Goal: Task Accomplishment & Management: Use online tool/utility

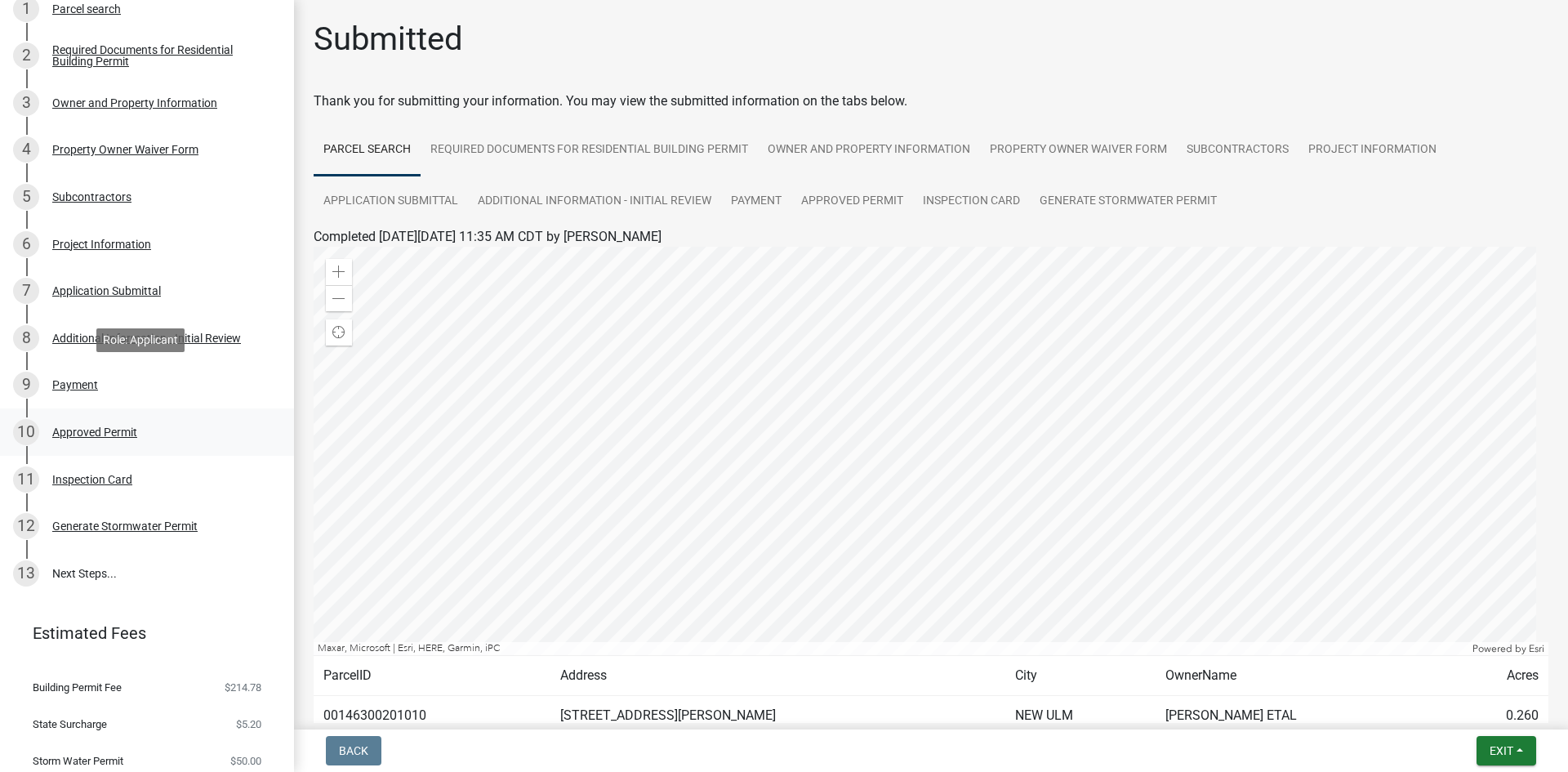
scroll to position [227, 0]
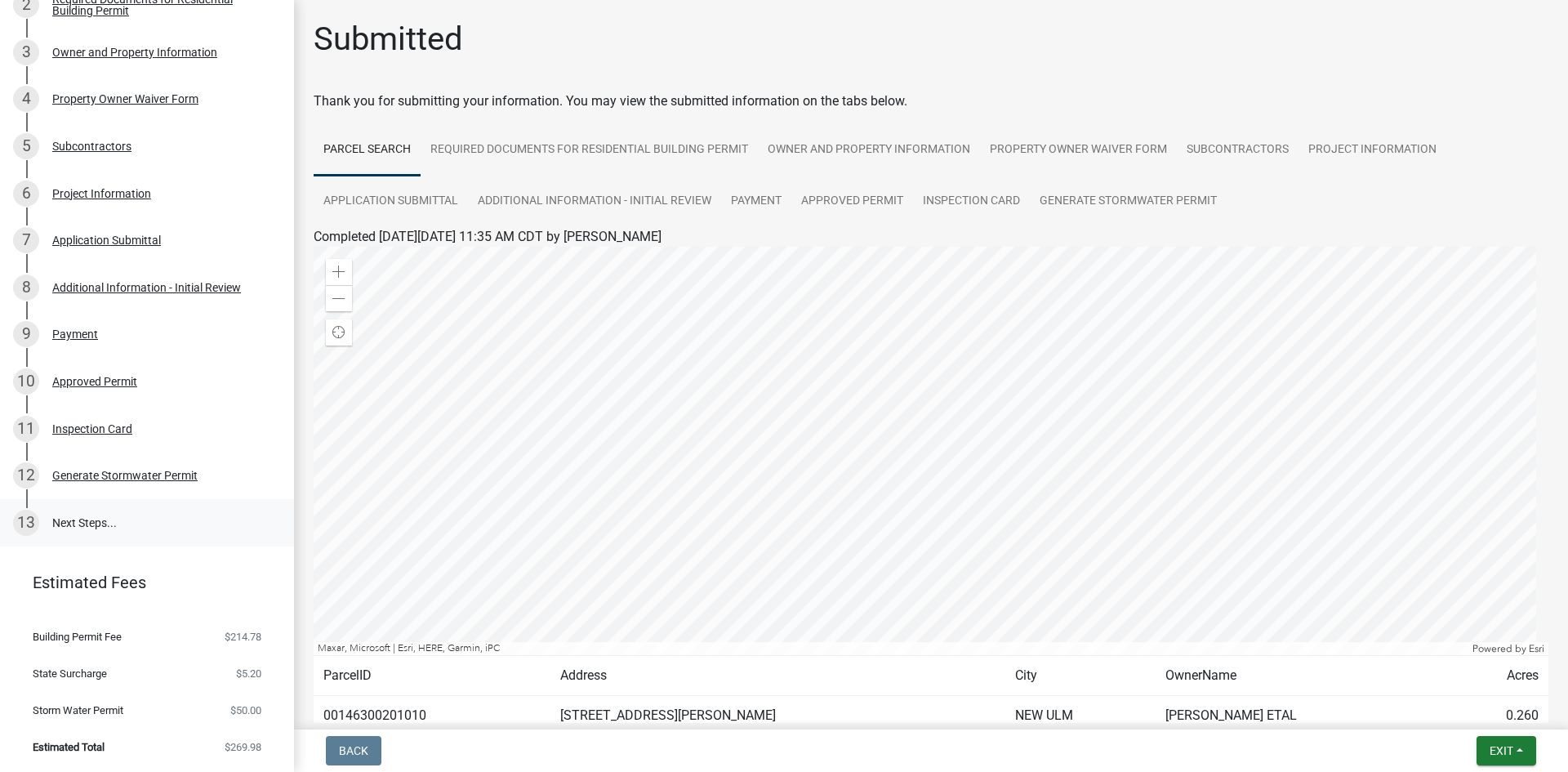
click at [84, 527] on link "13 Next Steps..." at bounding box center [147, 523] width 294 height 47
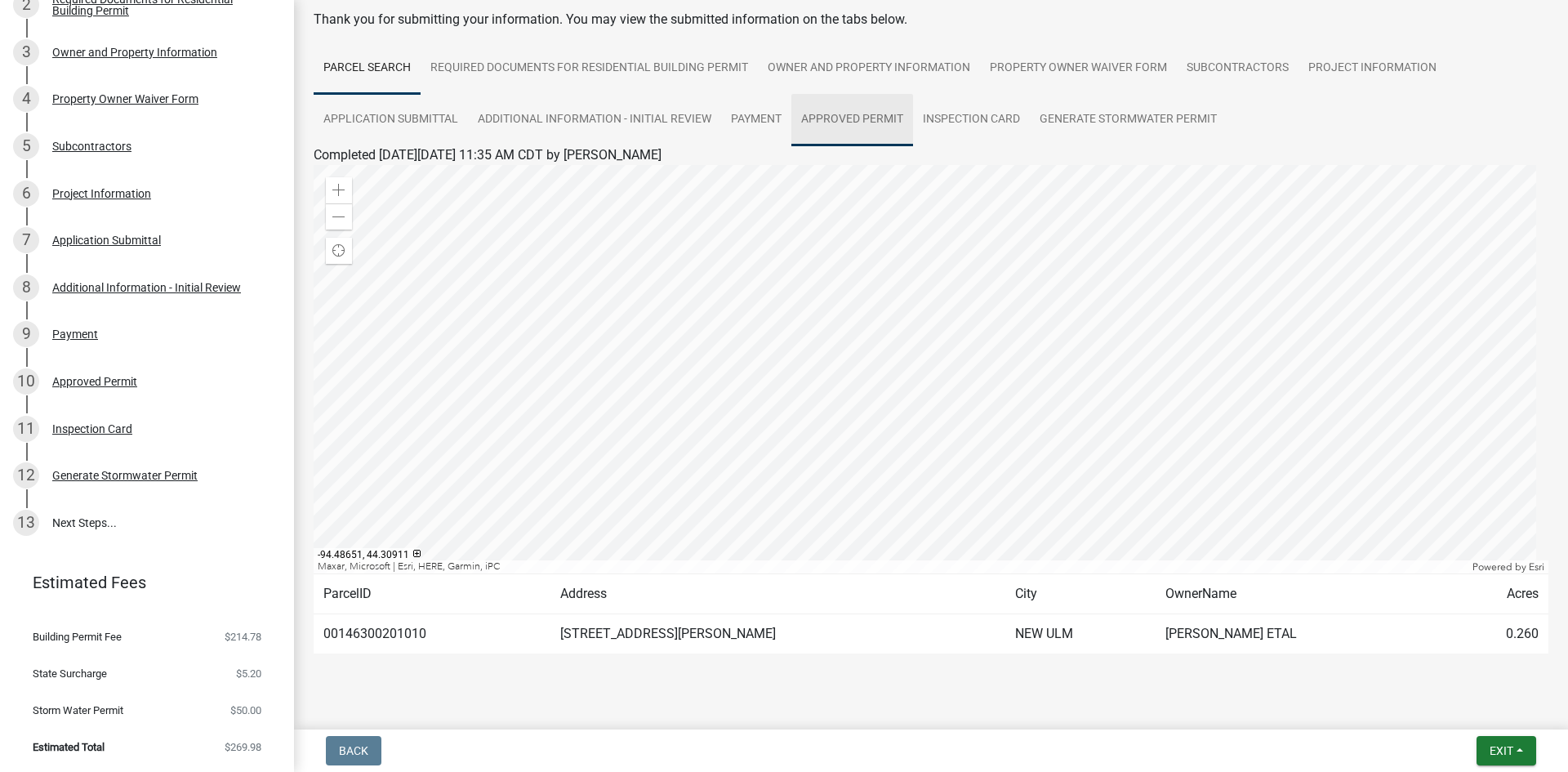
click at [864, 124] on link "Approved Permit" at bounding box center [852, 120] width 121 height 52
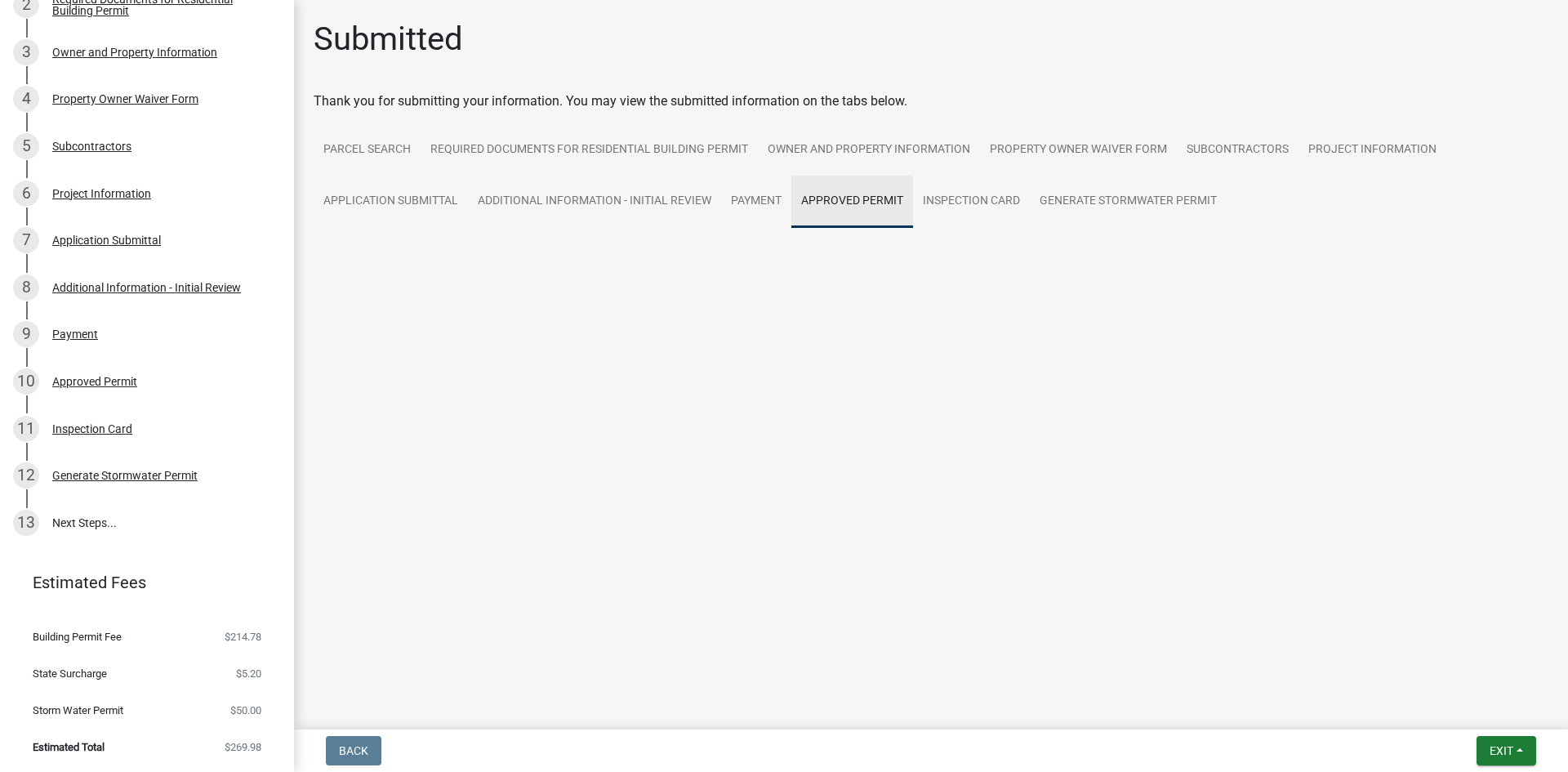
scroll to position [0, 0]
click at [986, 196] on link "Inspection Card" at bounding box center [971, 201] width 117 height 52
click at [371, 258] on link "Inspection Card" at bounding box center [358, 256] width 90 height 16
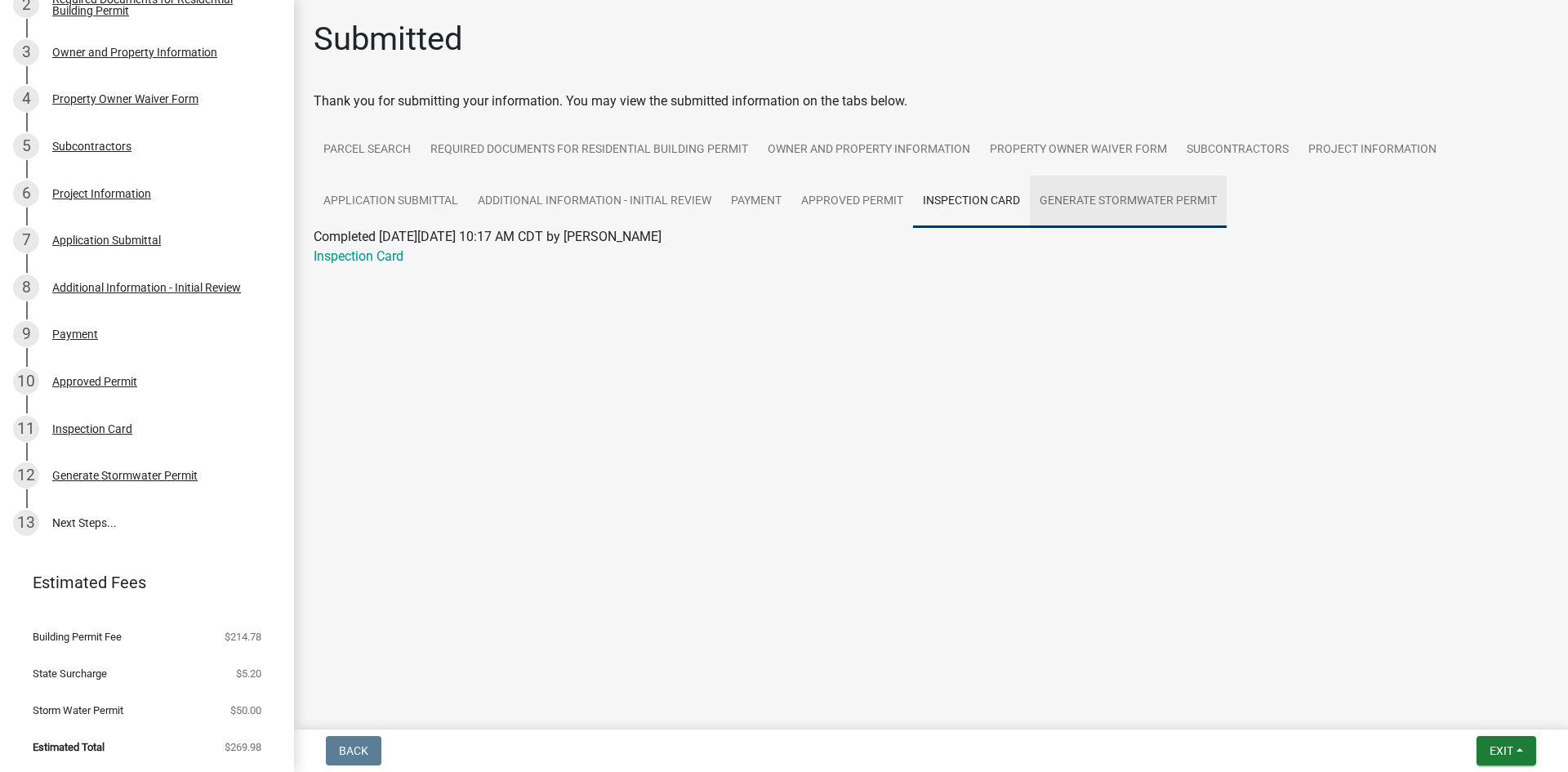
click at [1102, 193] on link "Generate Stormwater Permit" at bounding box center [1128, 201] width 197 height 52
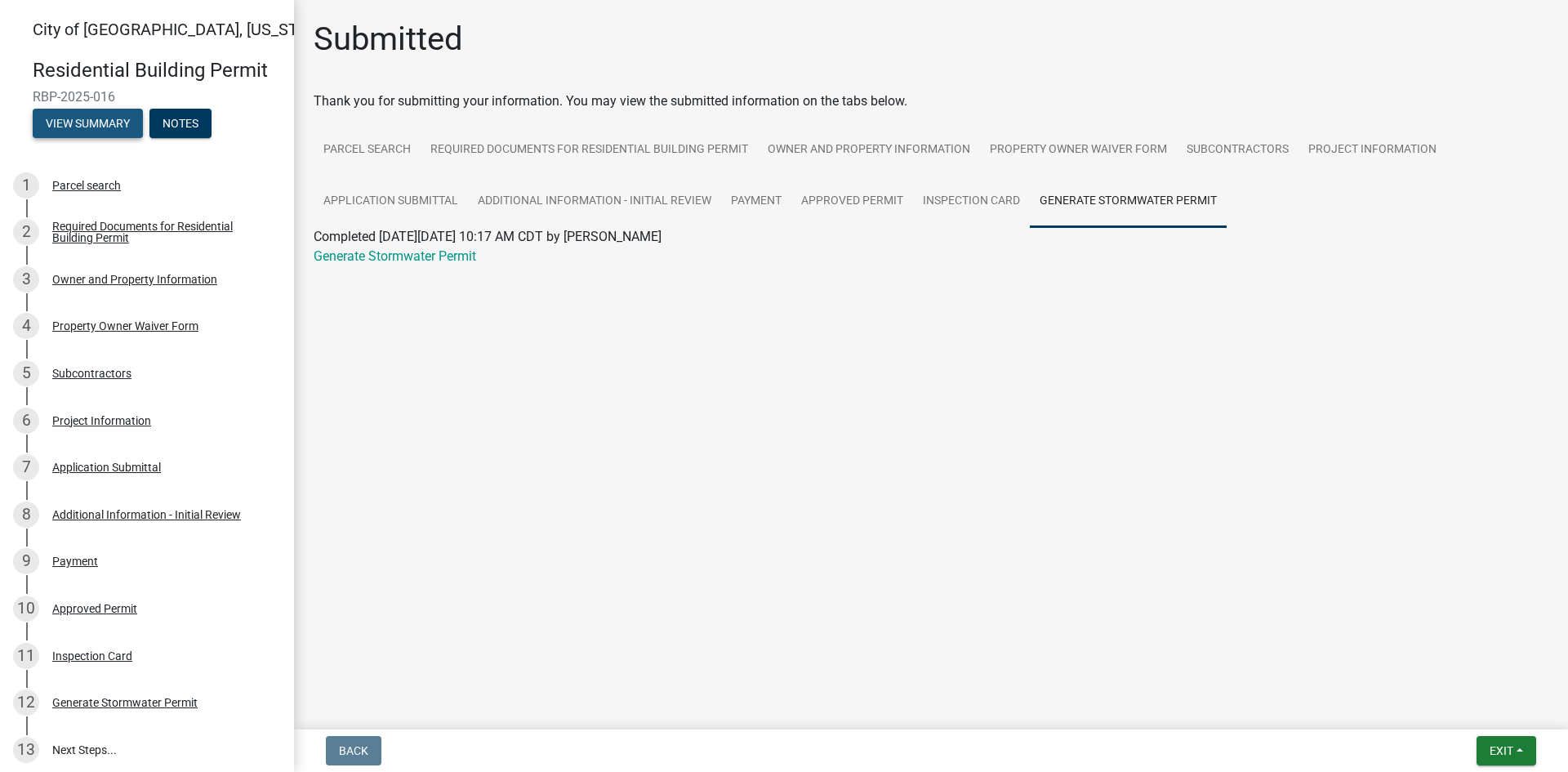
click at [109, 121] on button "View Summary" at bounding box center [88, 124] width 111 height 30
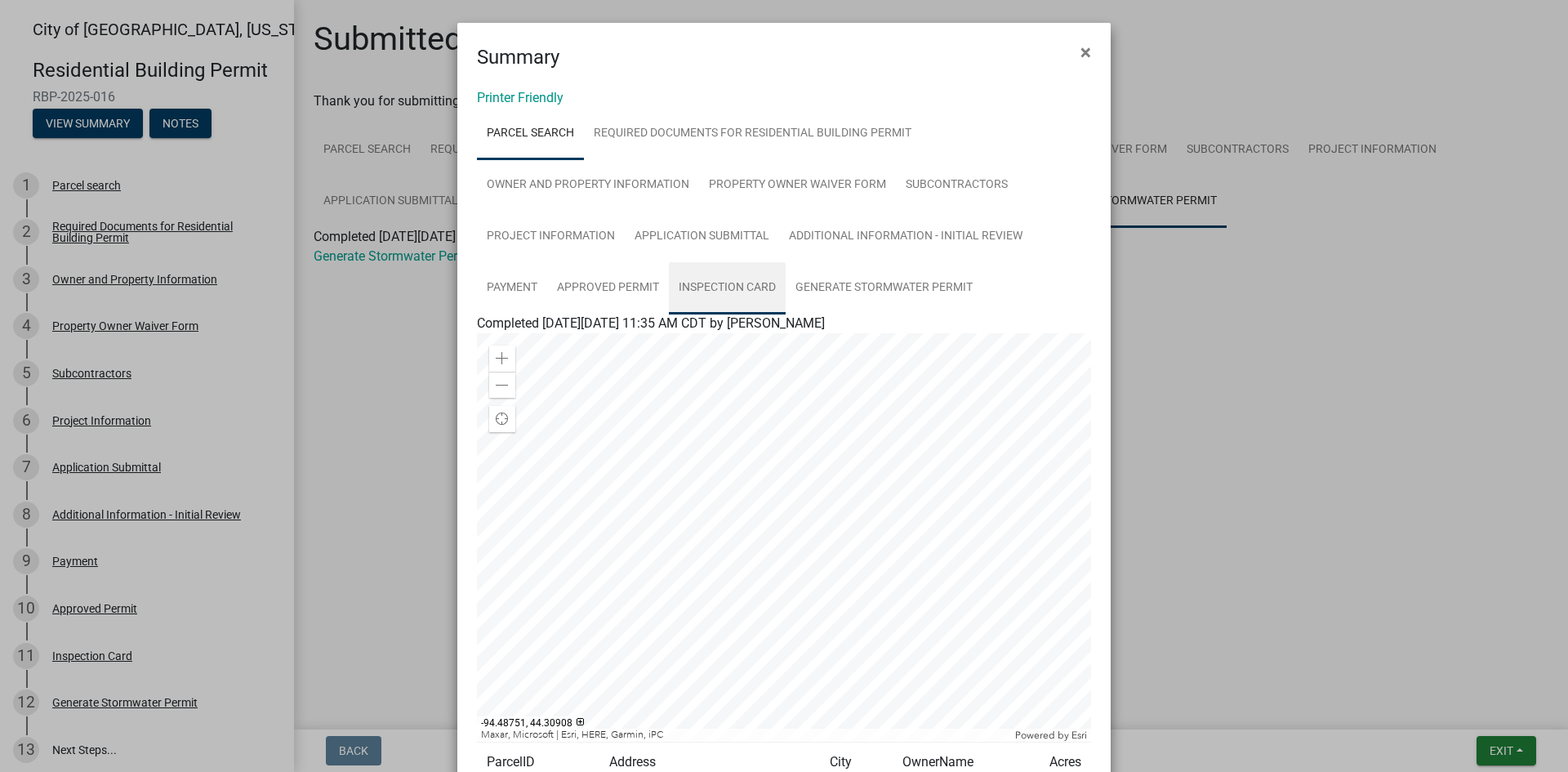
click at [730, 287] on link "Inspection Card" at bounding box center [728, 288] width 117 height 52
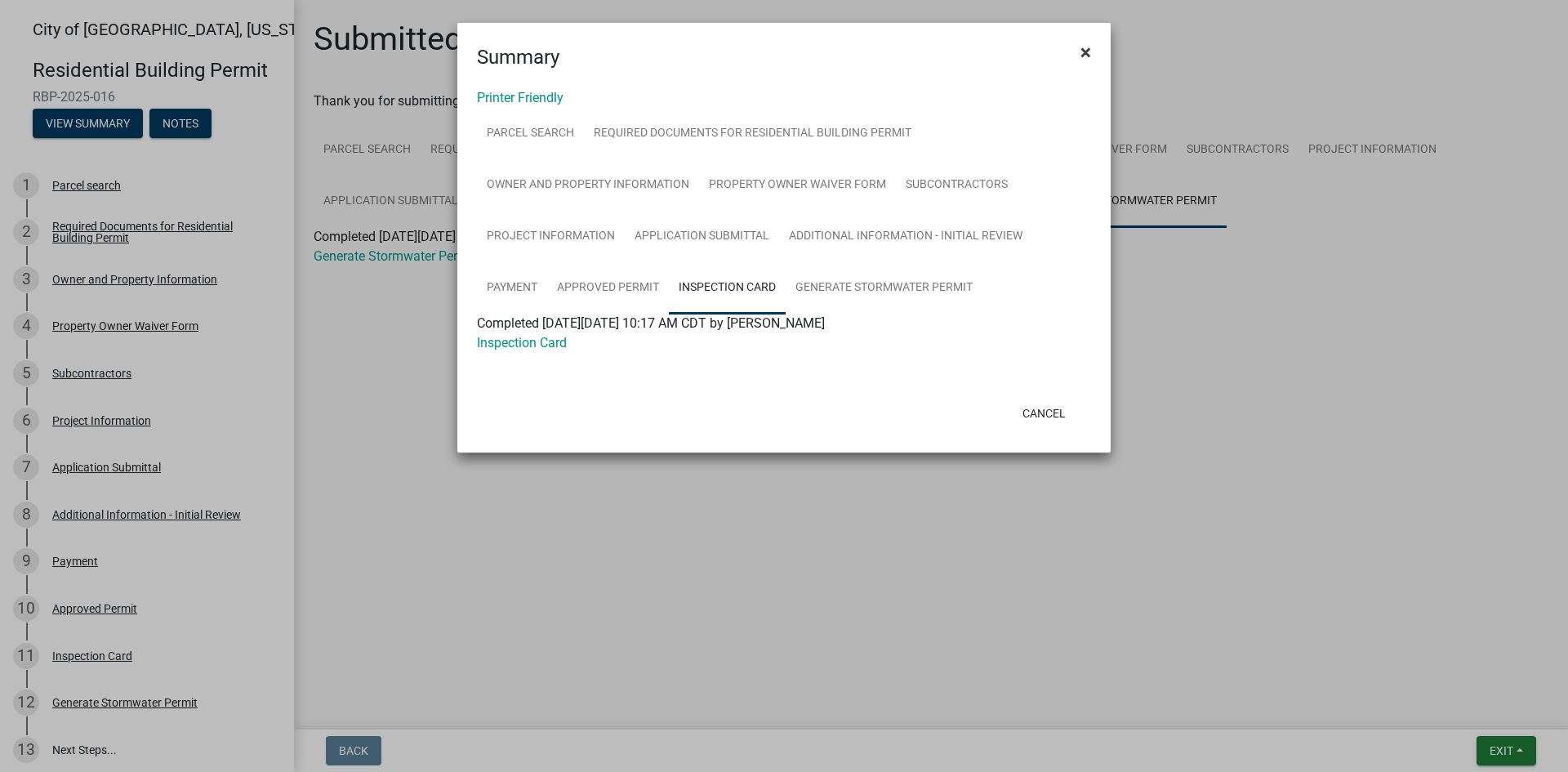
click at [1089, 49] on span "×" at bounding box center [1085, 52] width 11 height 23
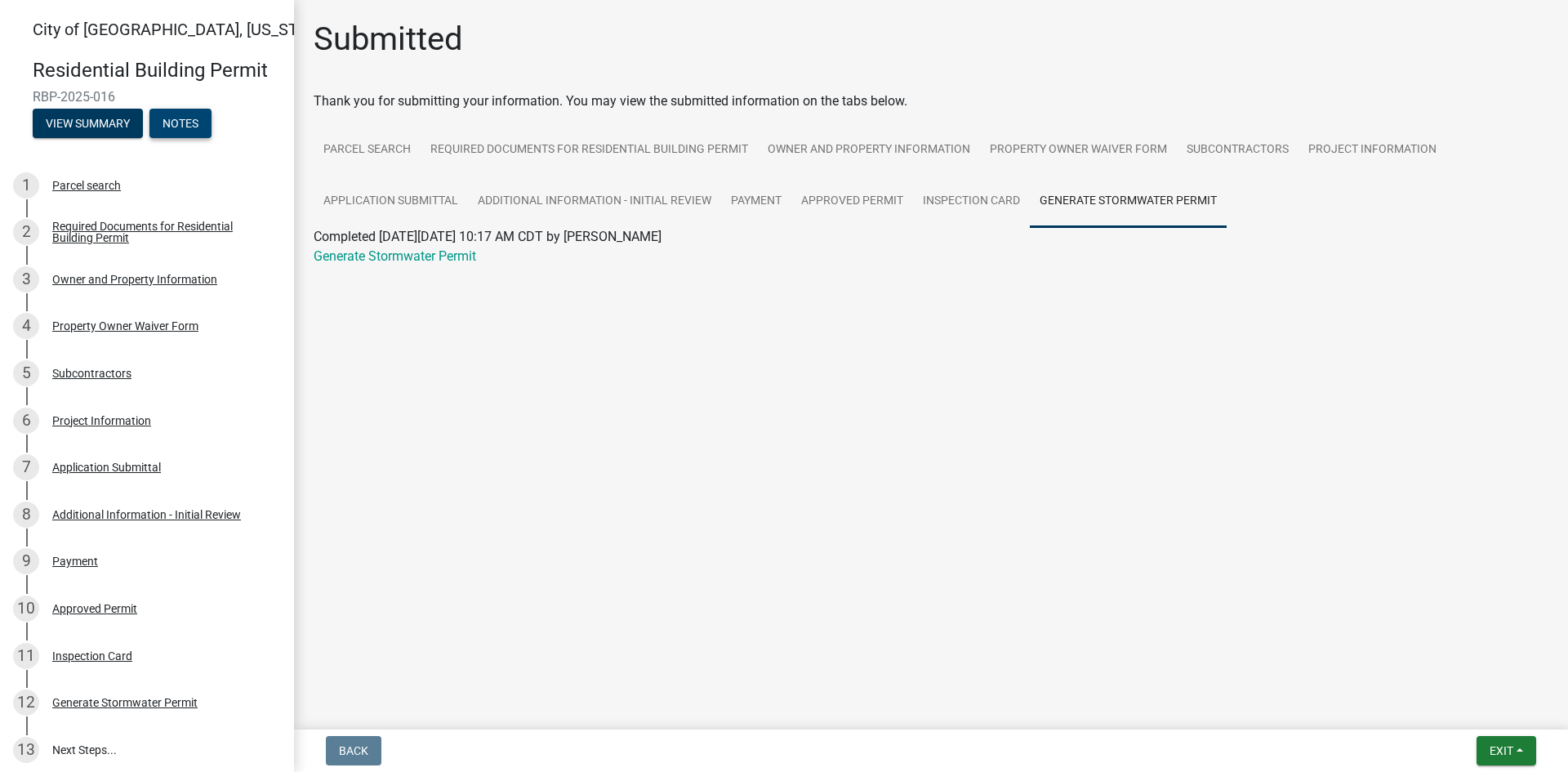
click at [175, 118] on button "Notes" at bounding box center [180, 124] width 62 height 30
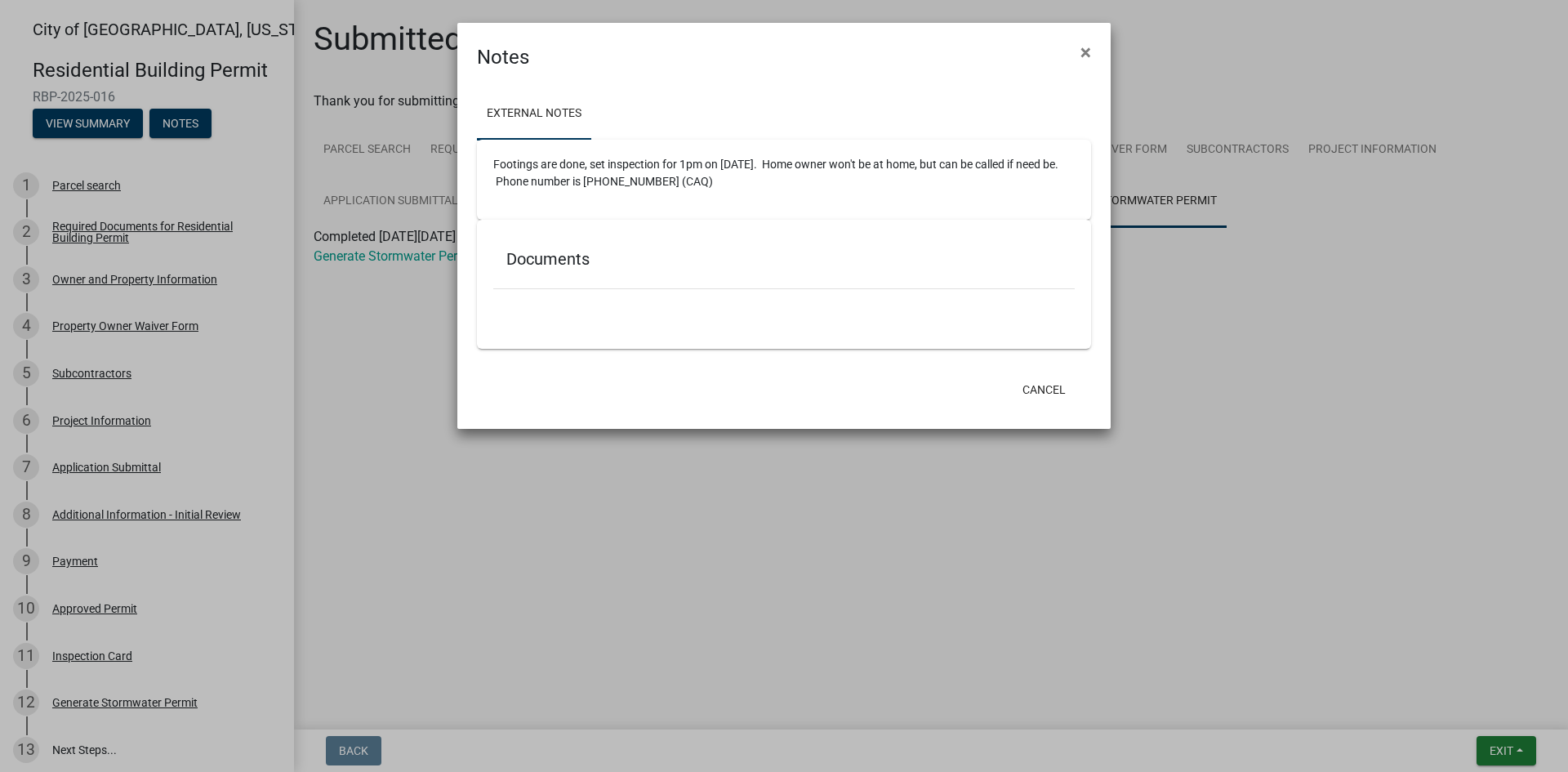
click at [551, 264] on h5 "Documents" at bounding box center [784, 259] width 555 height 20
click at [1042, 392] on button "Cancel" at bounding box center [1044, 390] width 69 height 30
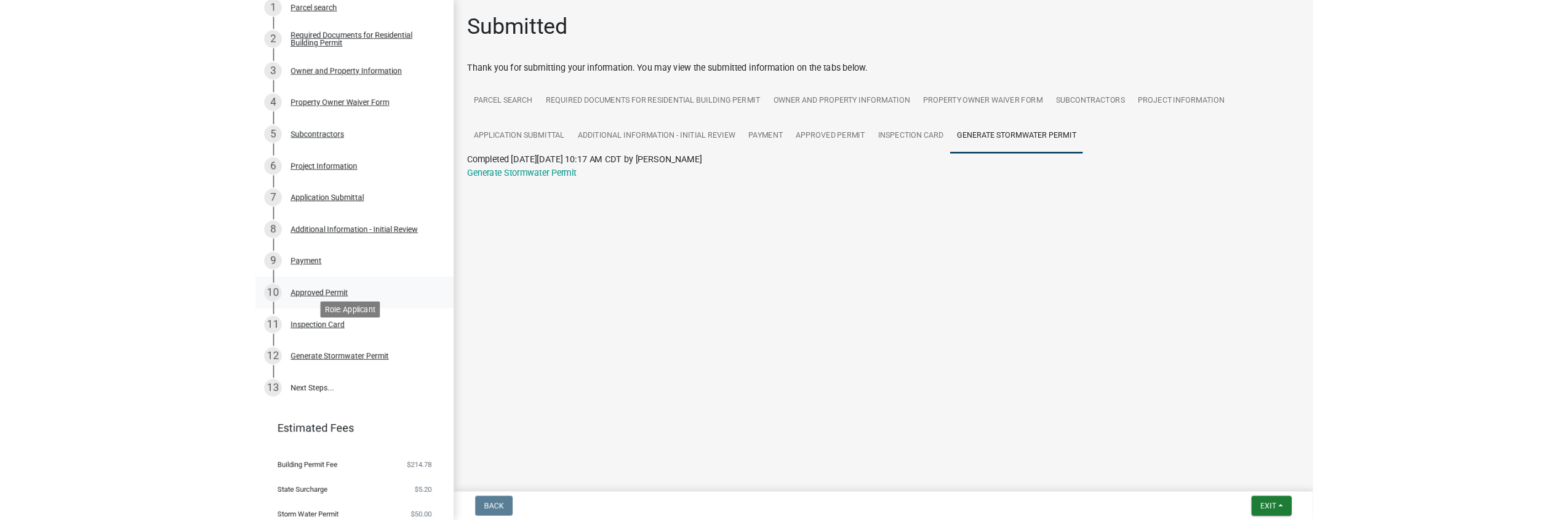
scroll to position [109, 0]
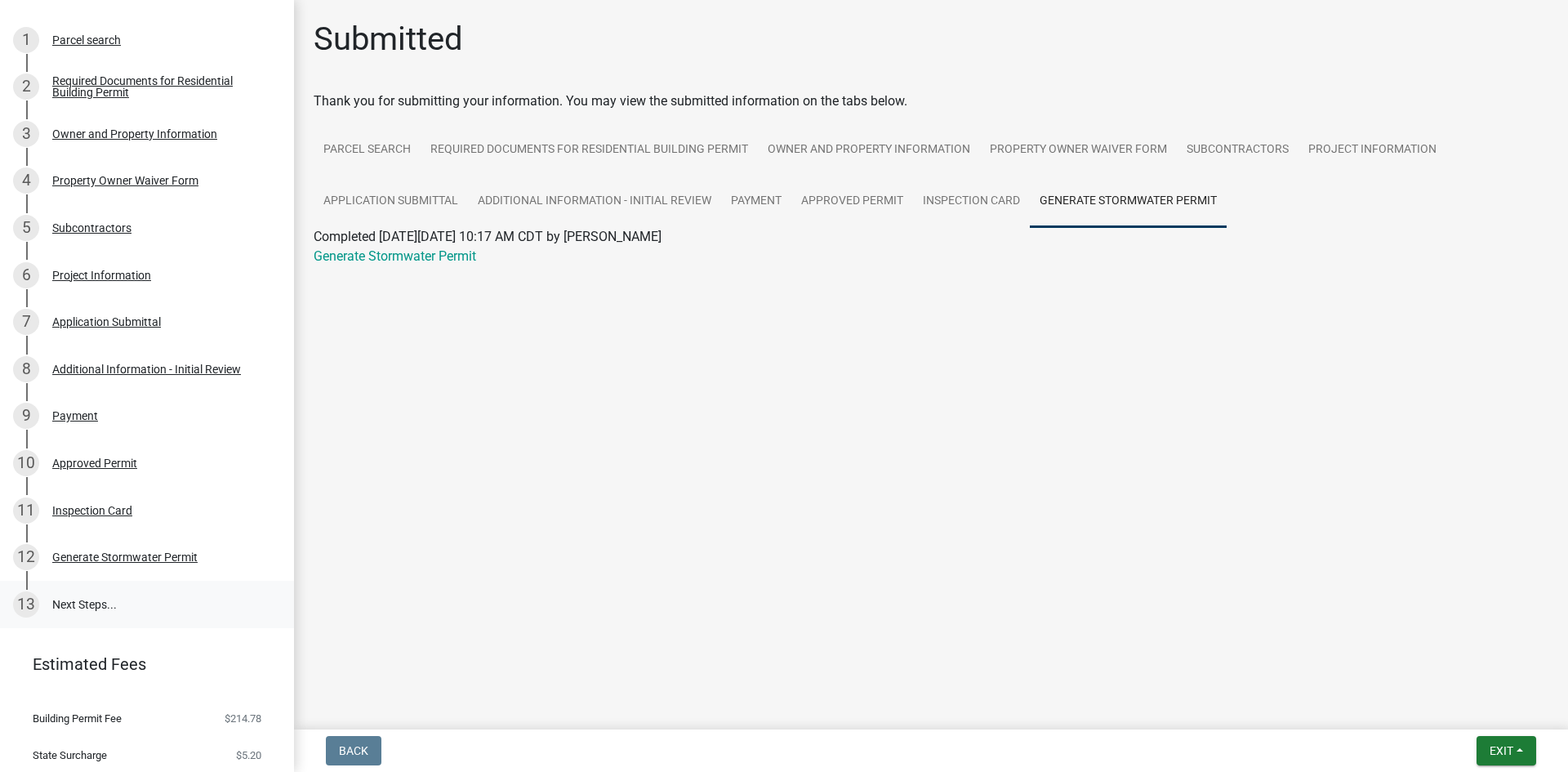
click at [102, 599] on link "13 Next Steps..." at bounding box center [147, 604] width 294 height 47
click at [91, 538] on link "12 Generate Stormwater Permit" at bounding box center [147, 557] width 294 height 47
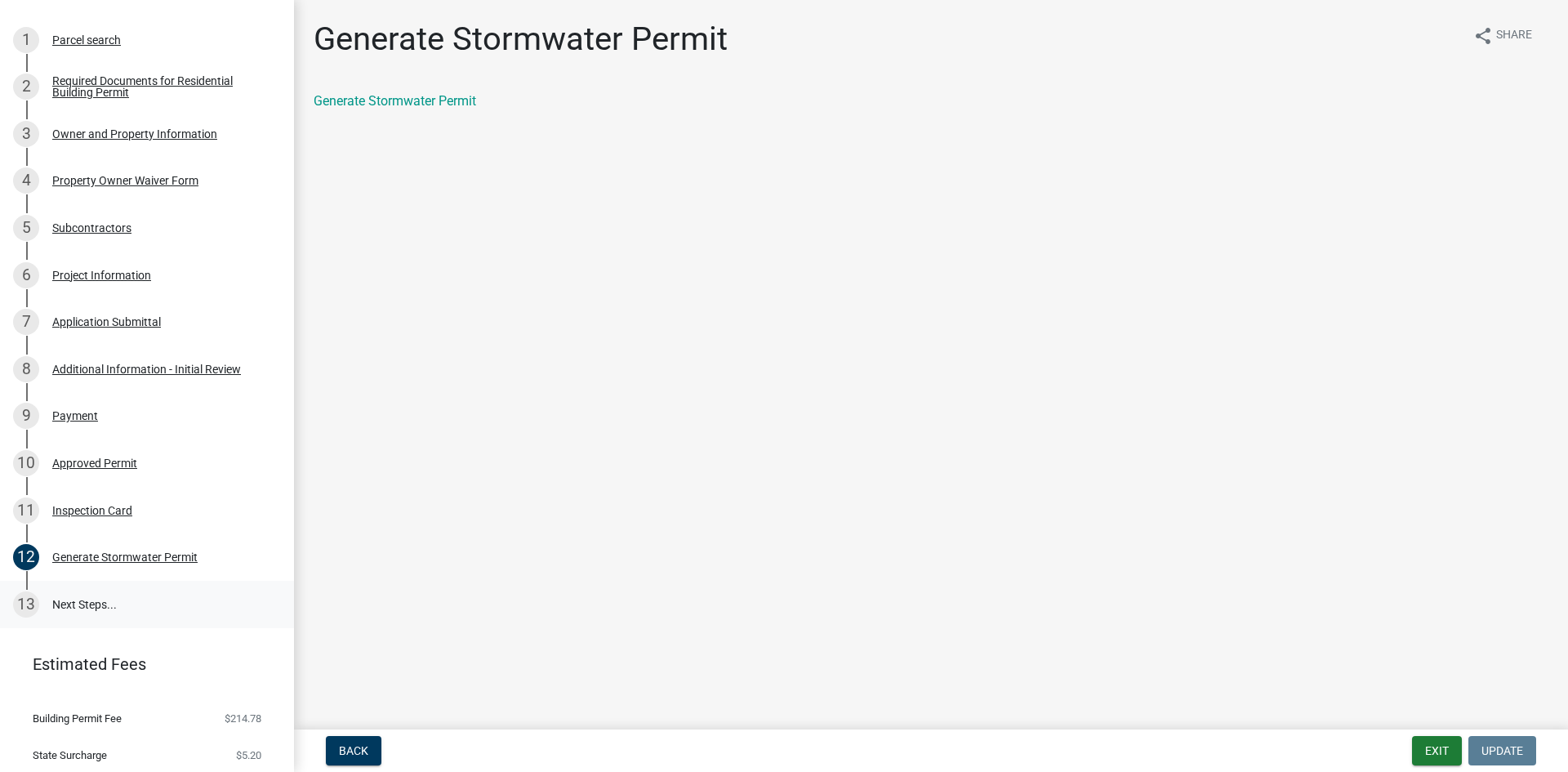
click at [80, 598] on link "13 Next Steps..." at bounding box center [147, 604] width 294 height 47
click at [18, 601] on div "13" at bounding box center [26, 605] width 26 height 26
click at [435, 103] on link "Generate Stormwater Permit" at bounding box center [394, 101] width 163 height 16
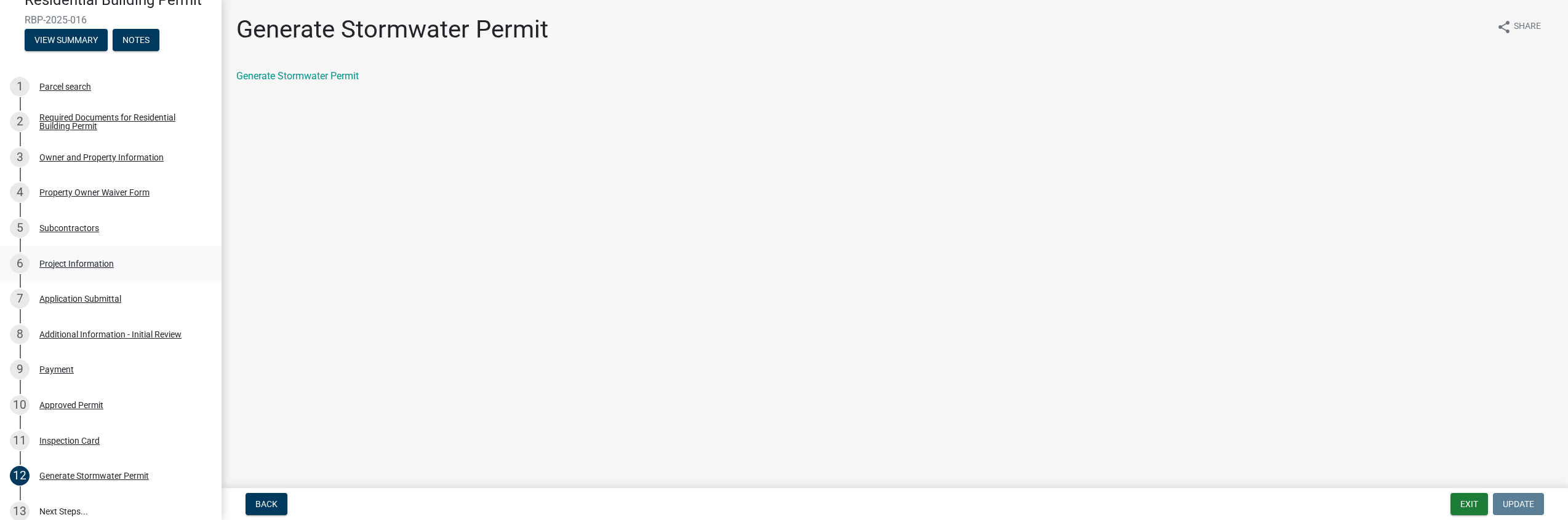
scroll to position [0, 0]
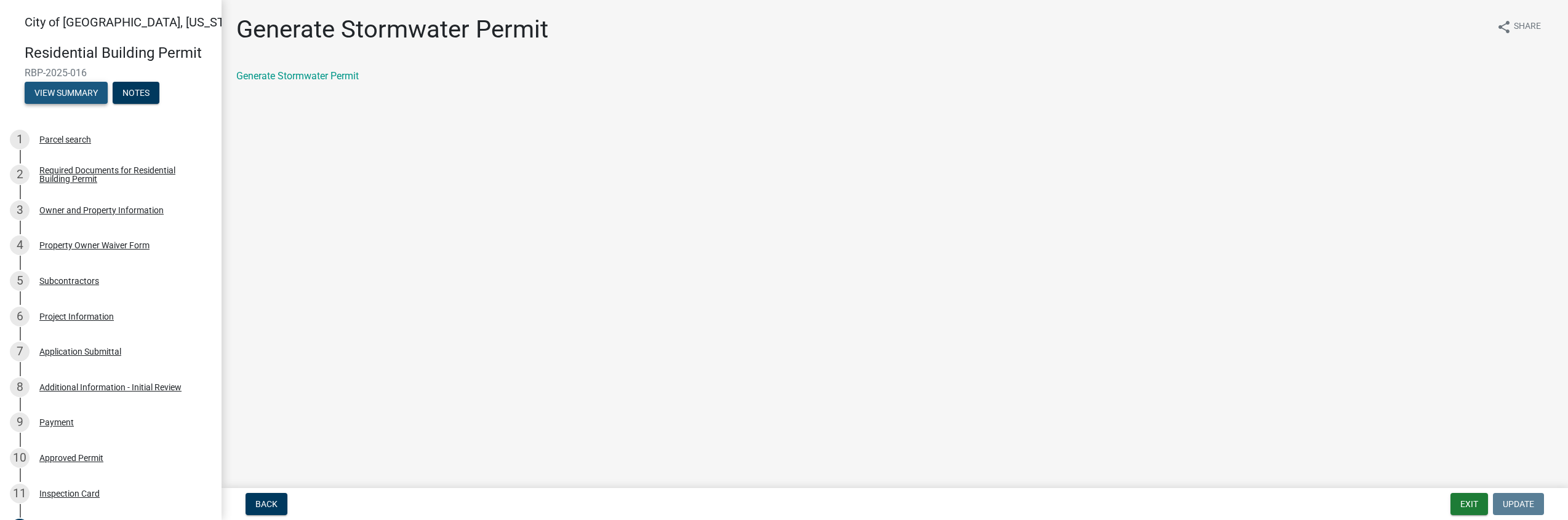
click at [75, 92] on button "View Summary" at bounding box center [67, 93] width 83 height 22
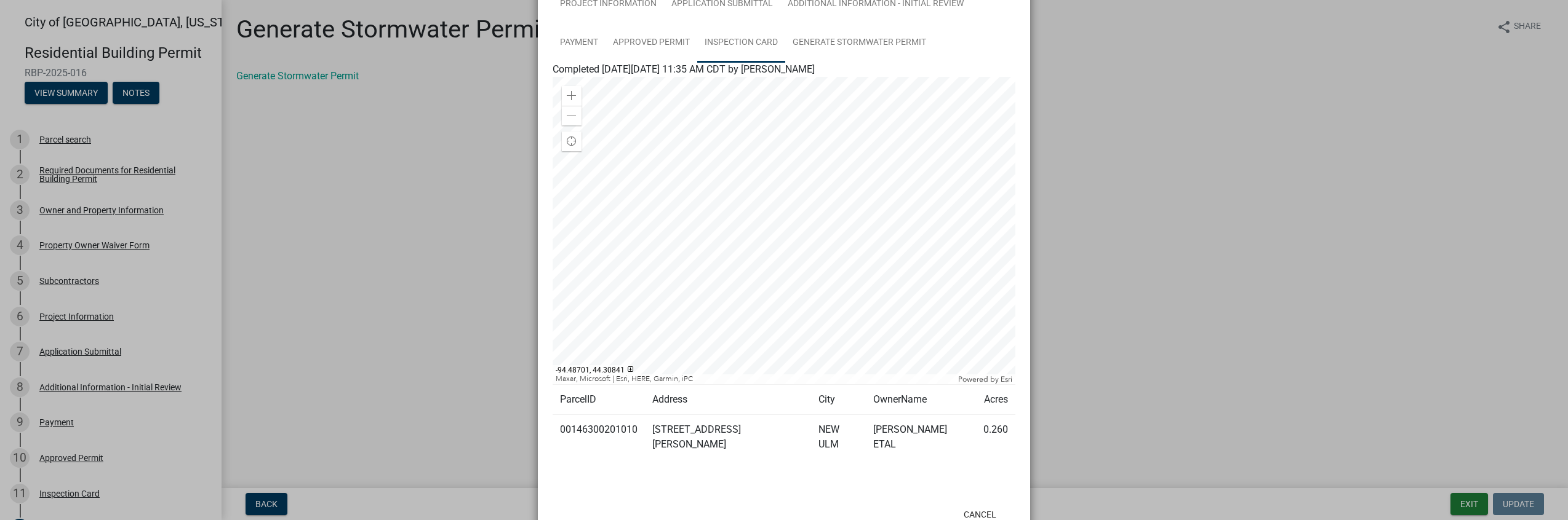
scroll to position [201, 0]
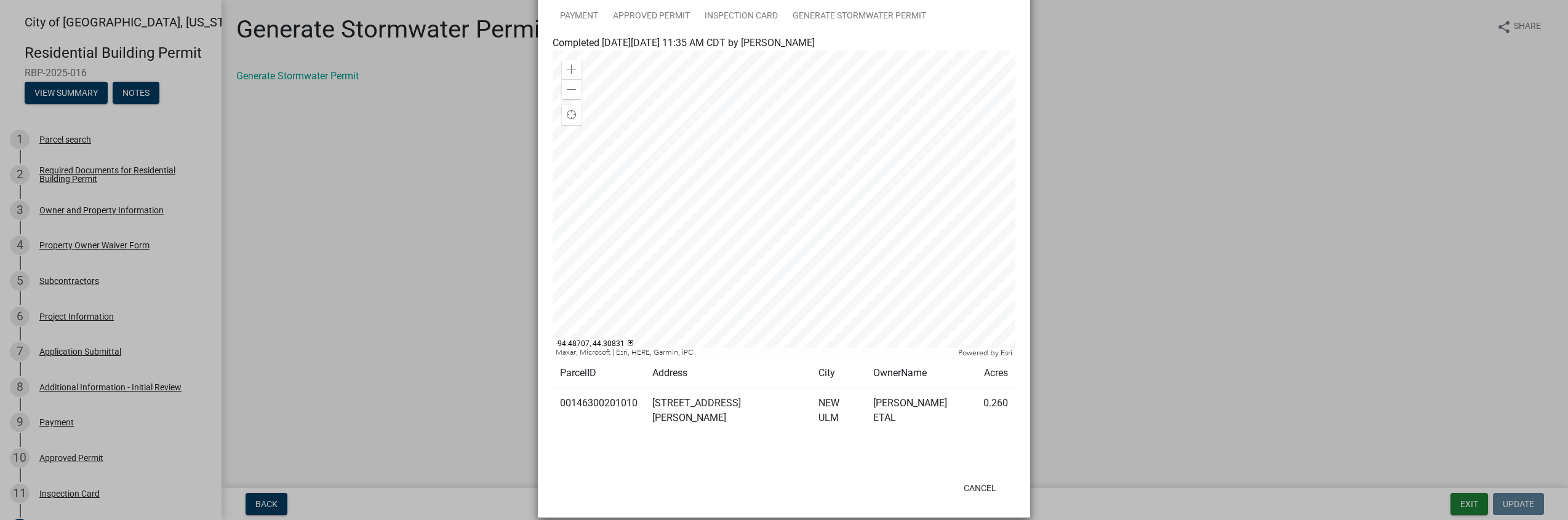
click at [698, 404] on td "[STREET_ADDRESS][PERSON_NAME]" at bounding box center [727, 411] width 166 height 45
drag, startPoint x: 574, startPoint y: 404, endPoint x: 634, endPoint y: 395, distance: 60.7
click at [576, 403] on td "00146300201010" at bounding box center [599, 411] width 92 height 45
click at [973, 477] on button "Cancel" at bounding box center [980, 488] width 52 height 22
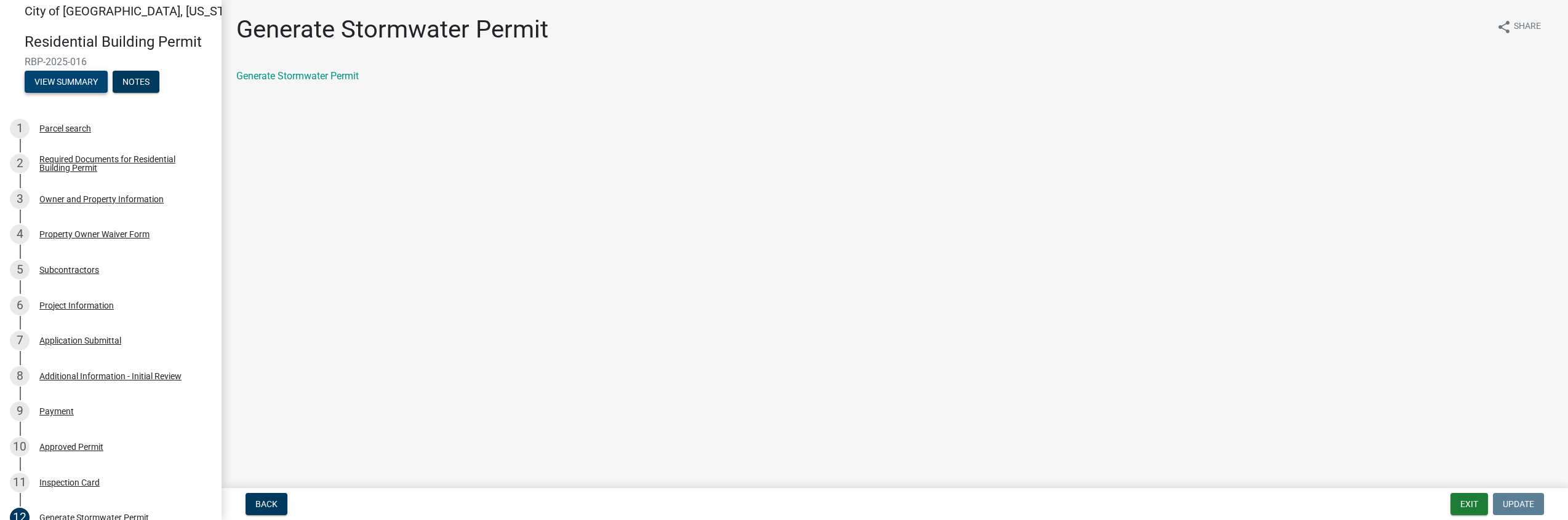
scroll to position [0, 0]
